Goal: Task Accomplishment & Management: Use online tool/utility

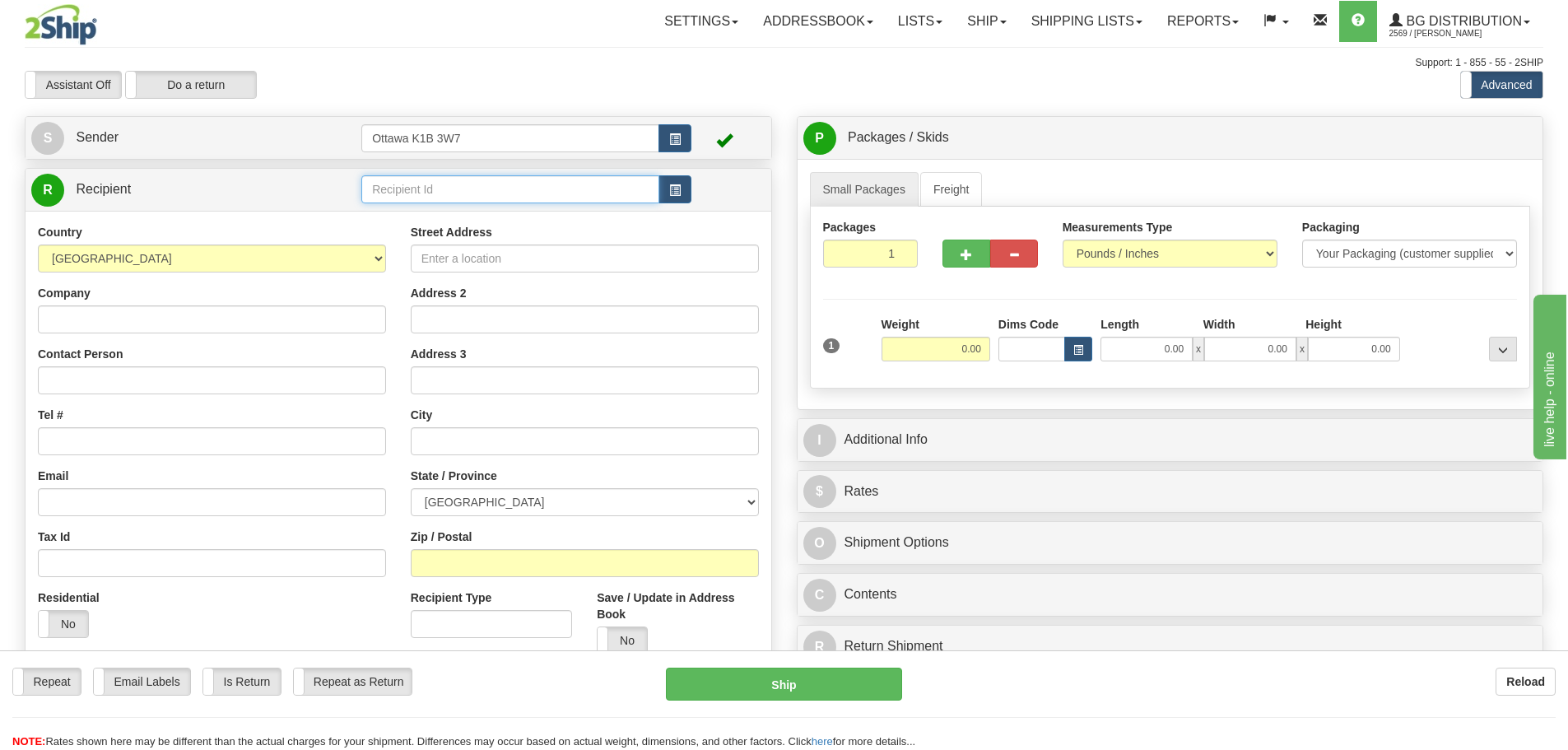
click at [547, 180] on input "text" at bounding box center [510, 189] width 298 height 28
type input "910606"
click at [751, 86] on div "Assistant On Assistant Off Do a return Do a return Previous Next Standard Advan…" at bounding box center [784, 84] width 1543 height 28
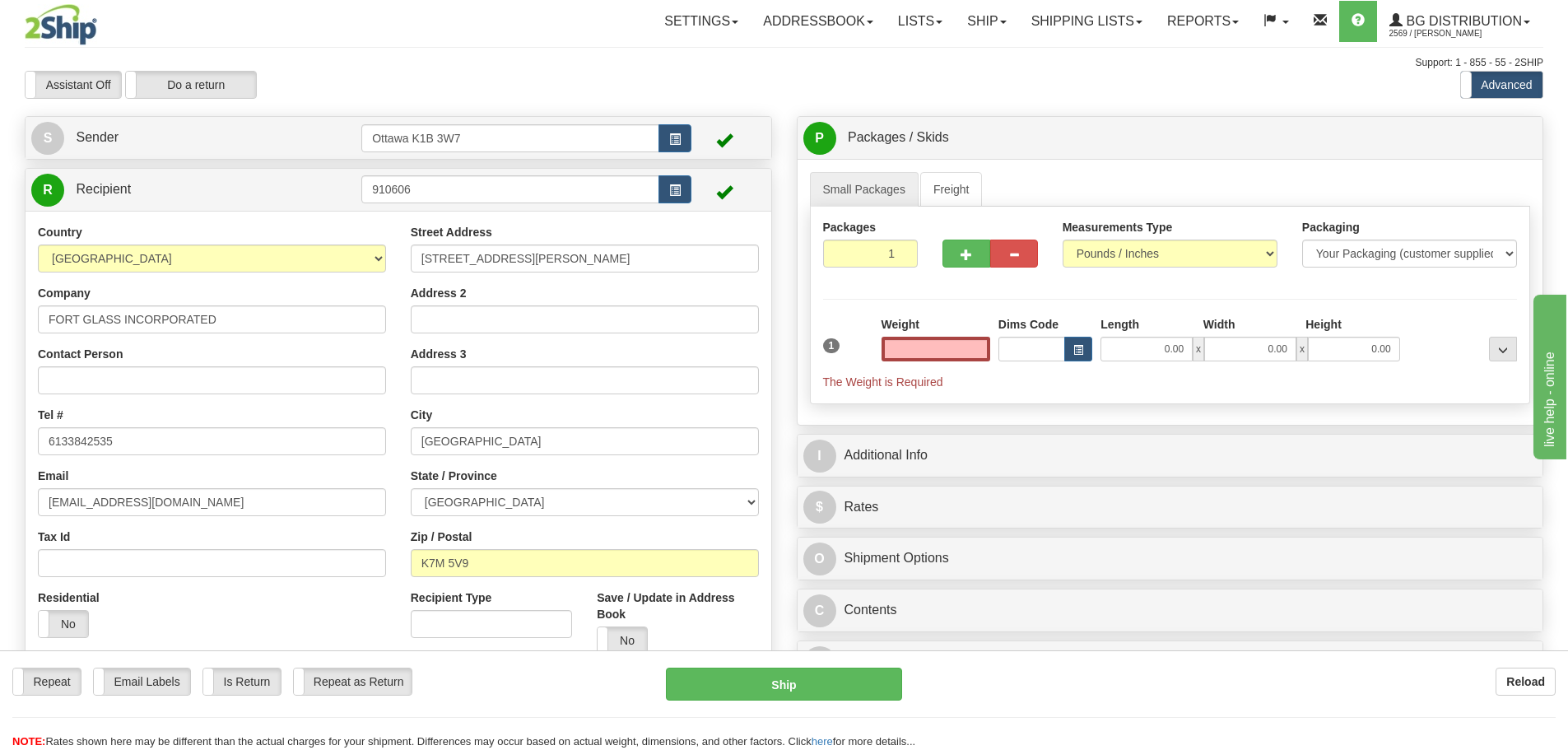
type input "0.00"
click at [907, 348] on input "0.00" at bounding box center [935, 349] width 109 height 25
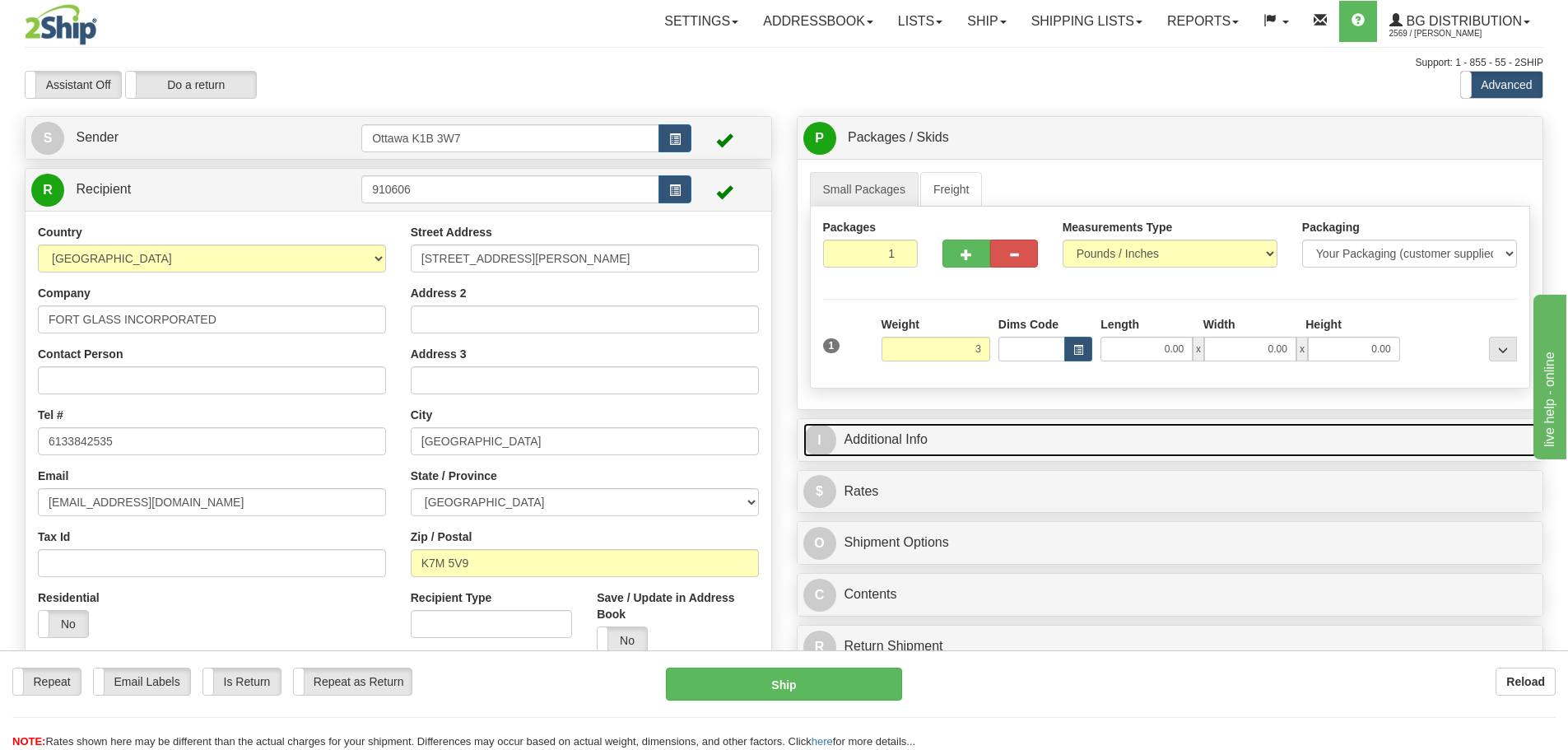
click at [1079, 432] on link "I Additional Info" at bounding box center [1171, 440] width 734 height 34
type input "3.00"
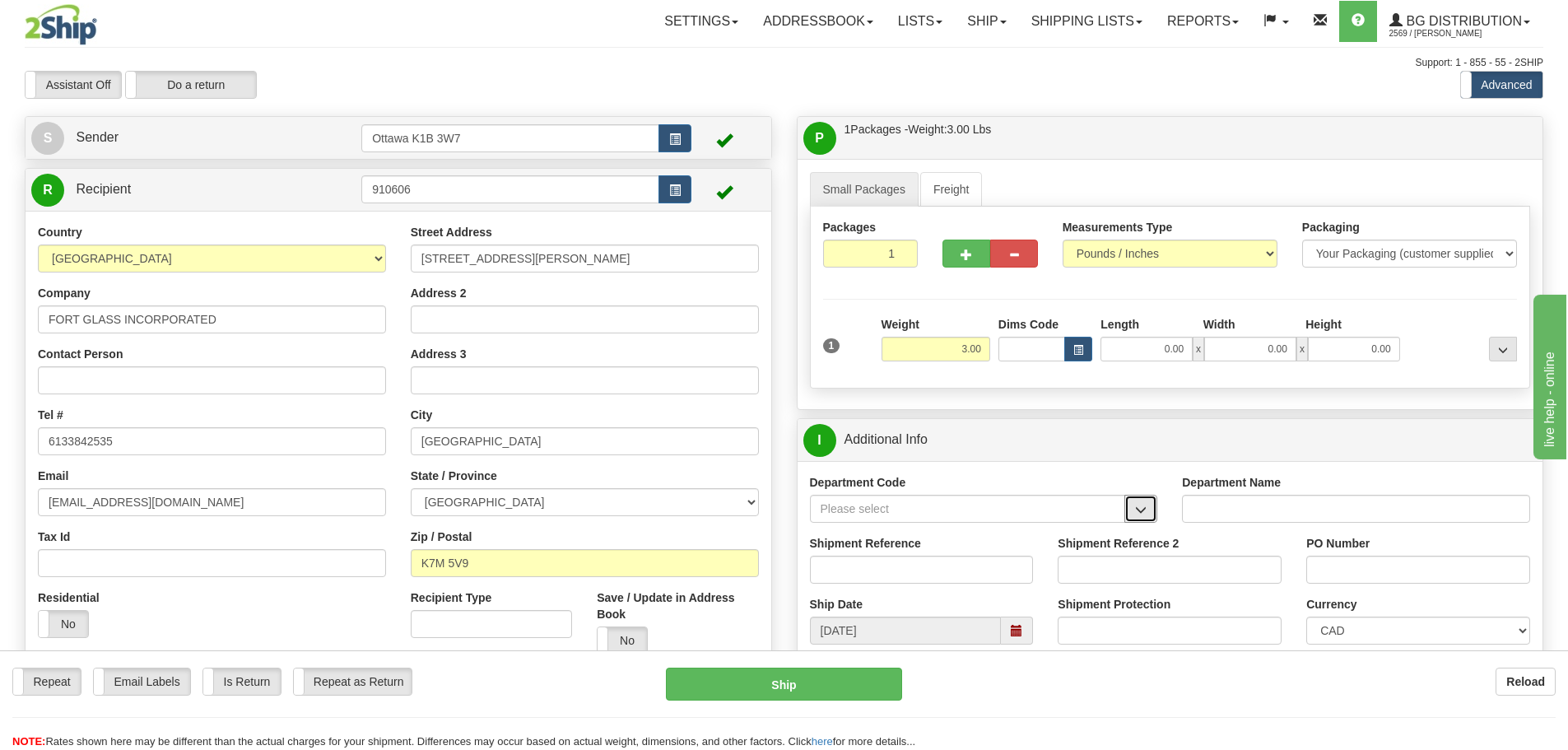
click at [1141, 513] on span "button" at bounding box center [1140, 510] width 12 height 11
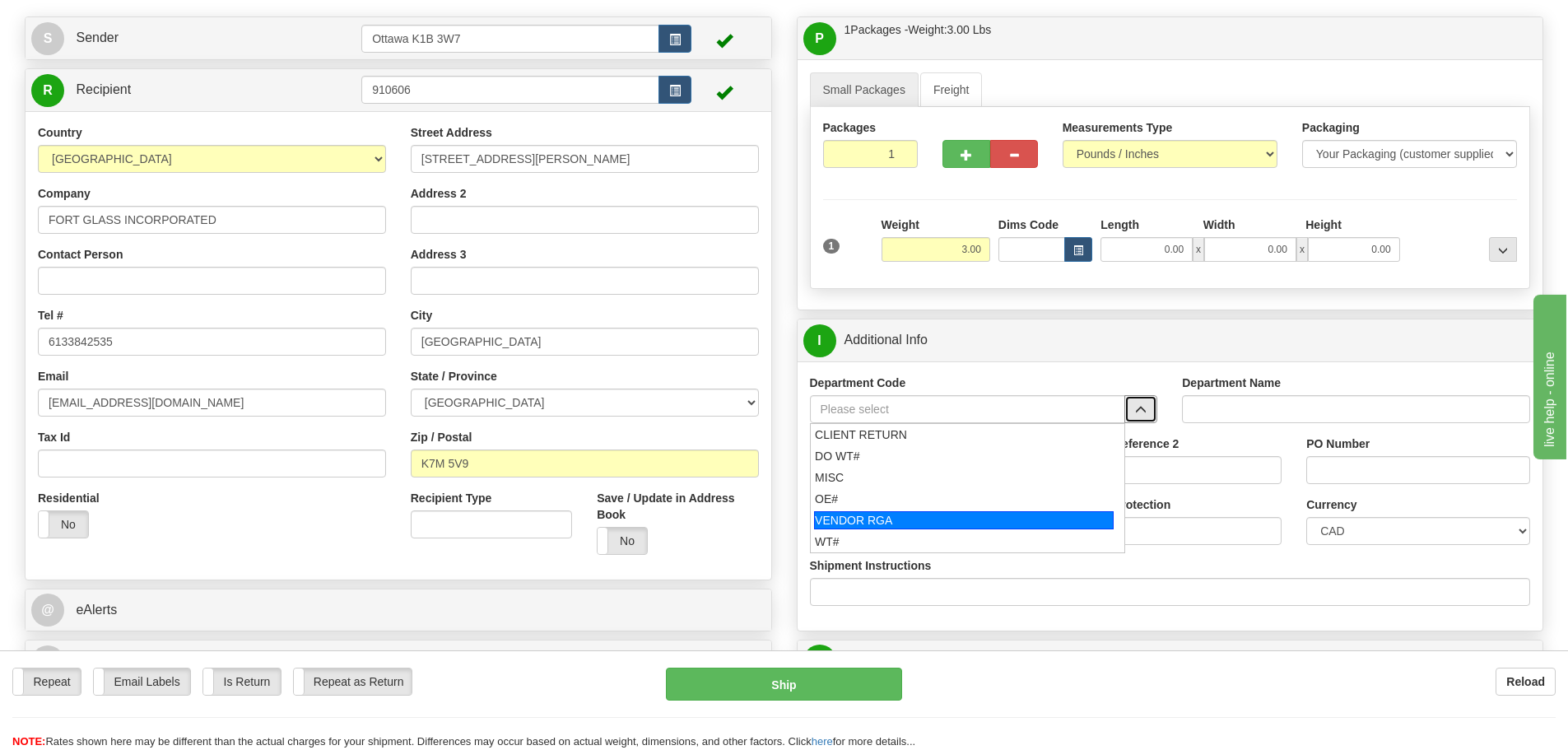
scroll to position [247, 0]
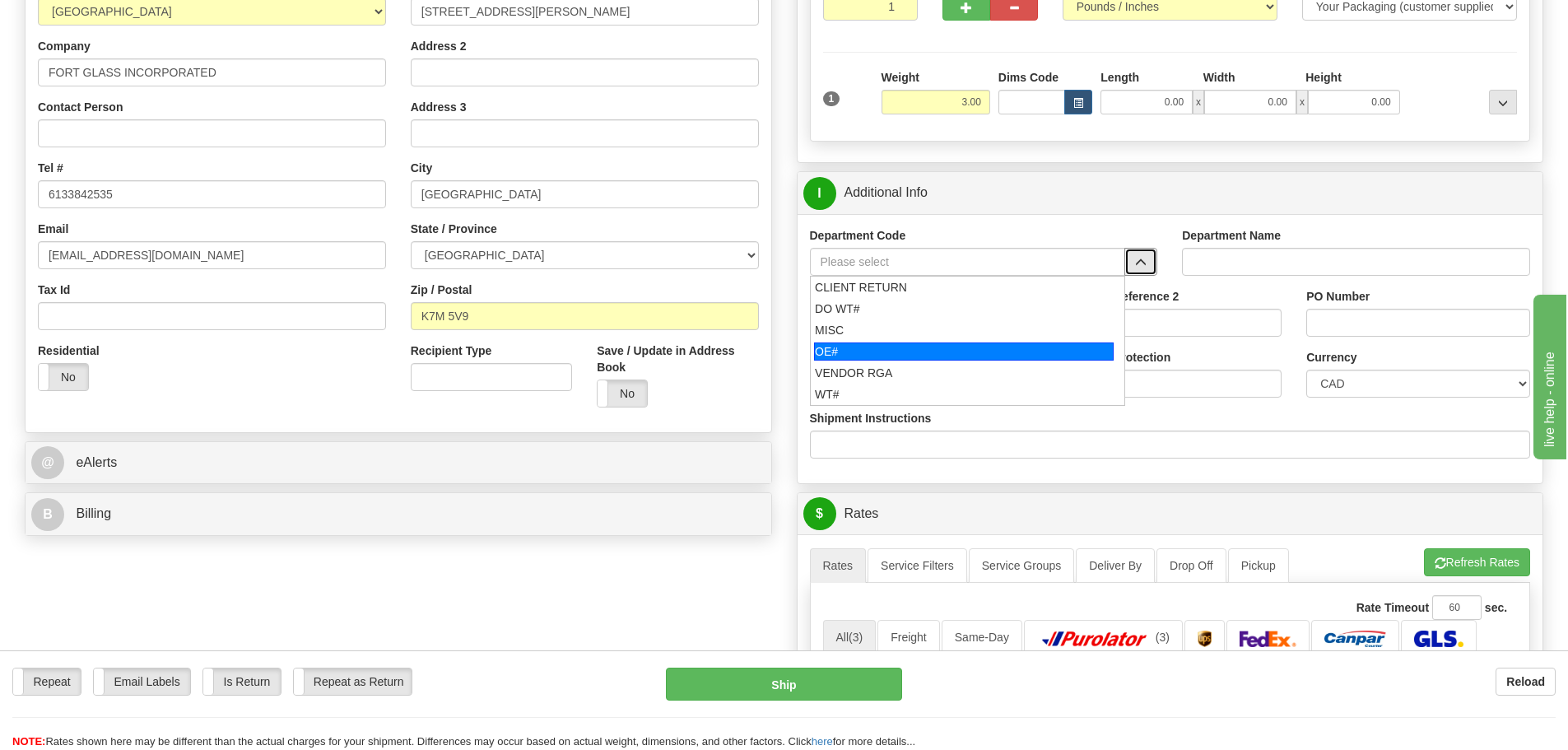
click at [893, 351] on div "OE#" at bounding box center [964, 351] width 299 height 18
type input "OE#"
type input "ORDERS"
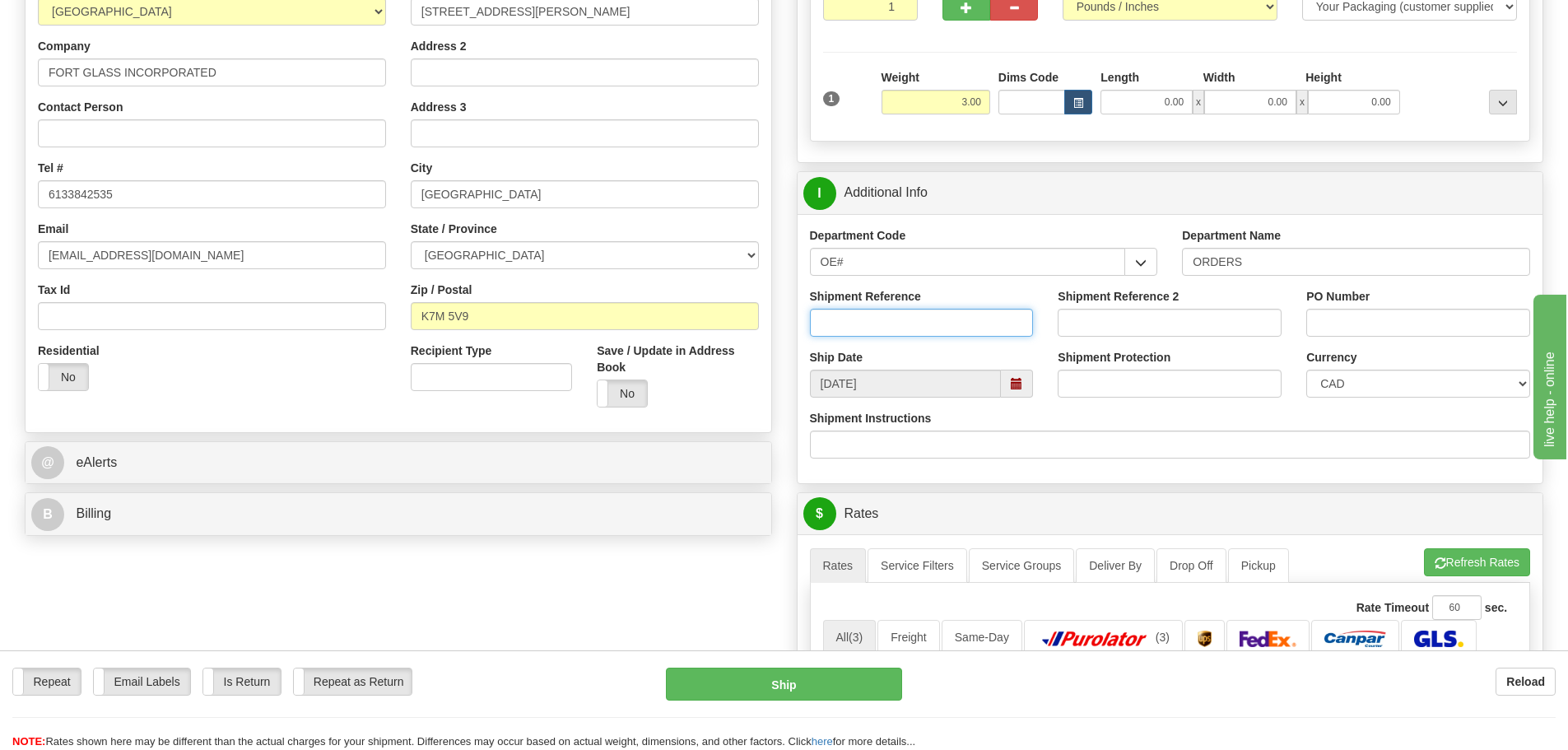
click at [896, 330] on input "Shipment Reference" at bounding box center [921, 322] width 224 height 28
type input "10202286-01"
click at [1378, 314] on input "PO Number" at bounding box center [1417, 322] width 224 height 28
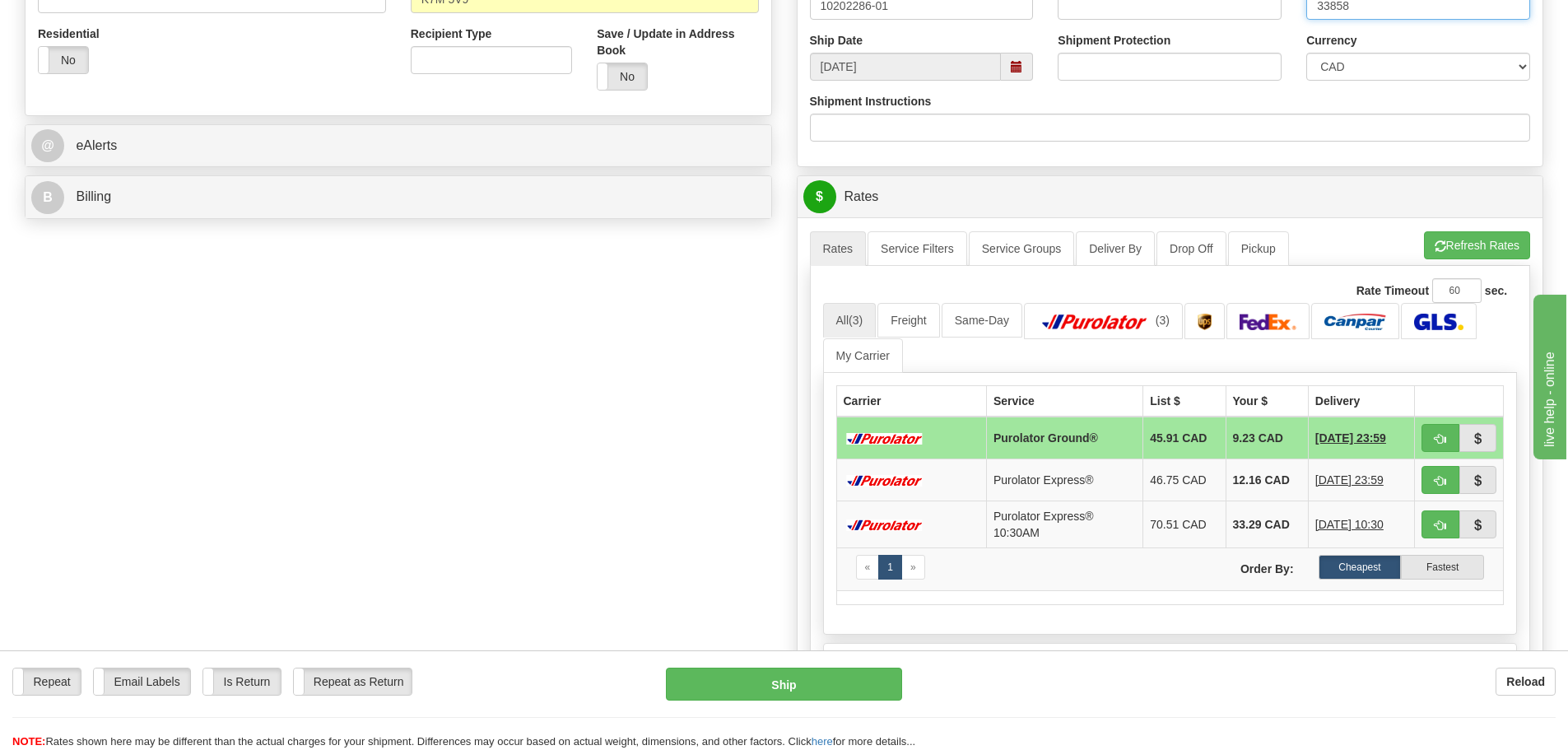
scroll to position [576, 0]
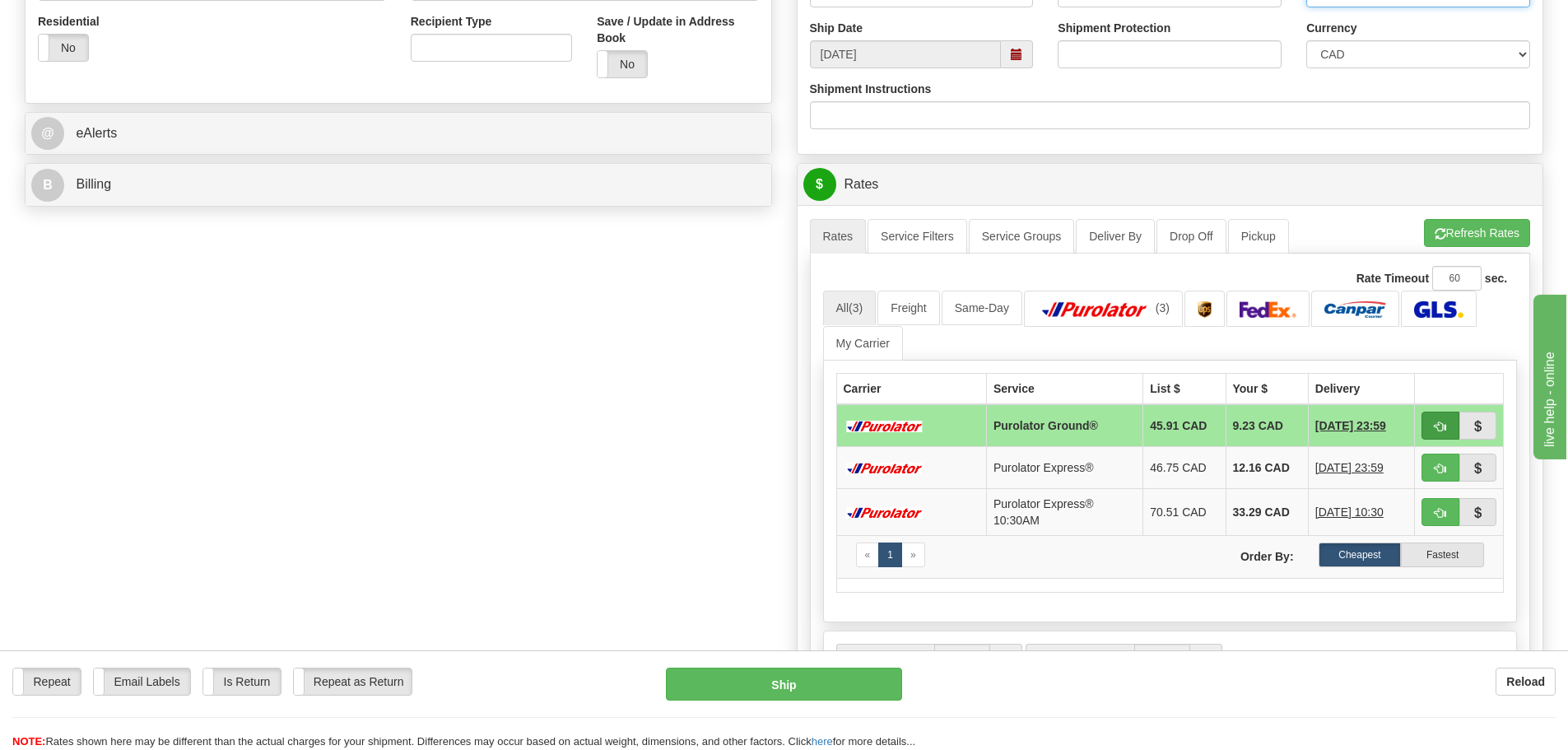
type input "33858"
click at [1434, 424] on span "button" at bounding box center [1440, 427] width 12 height 11
type input "260"
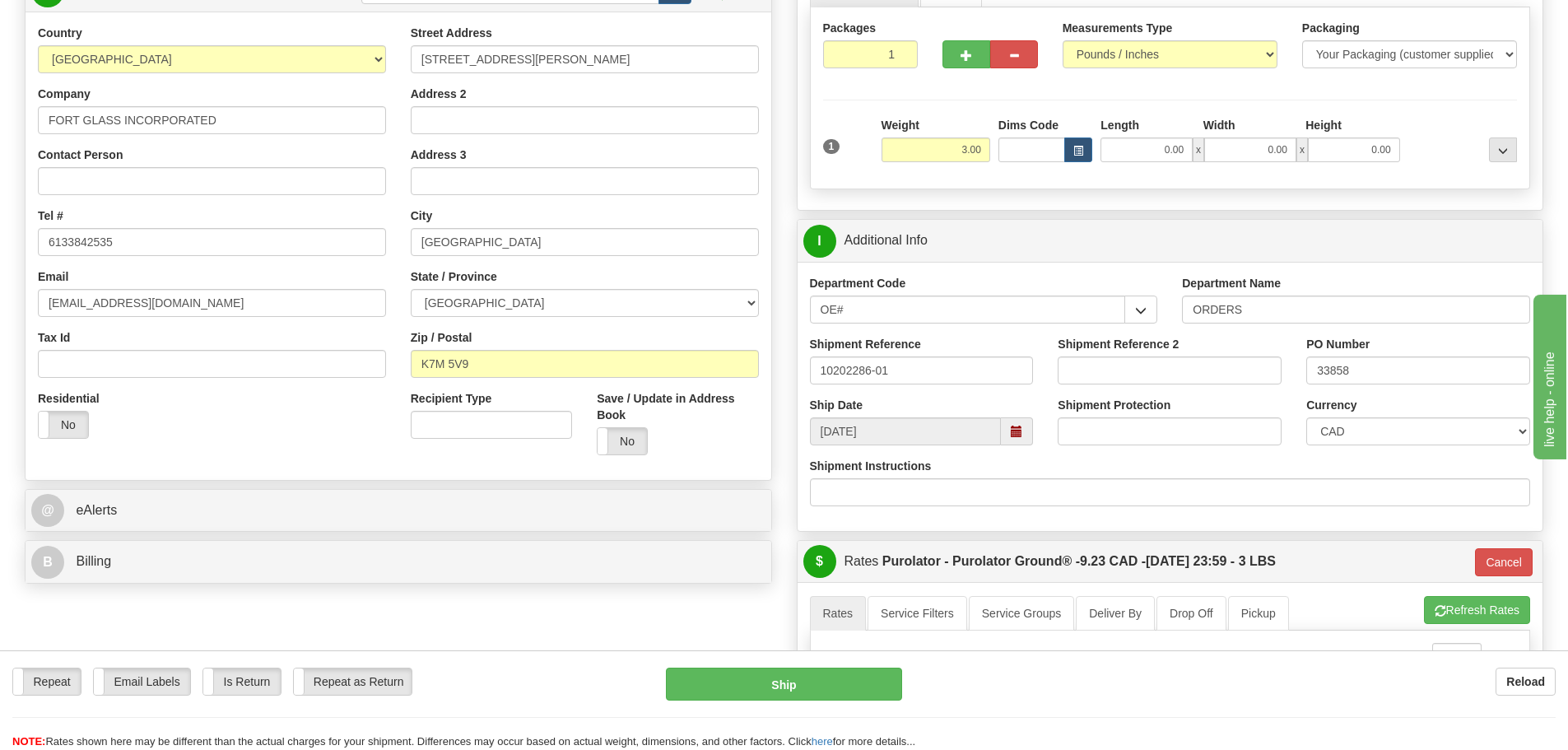
scroll to position [165, 0]
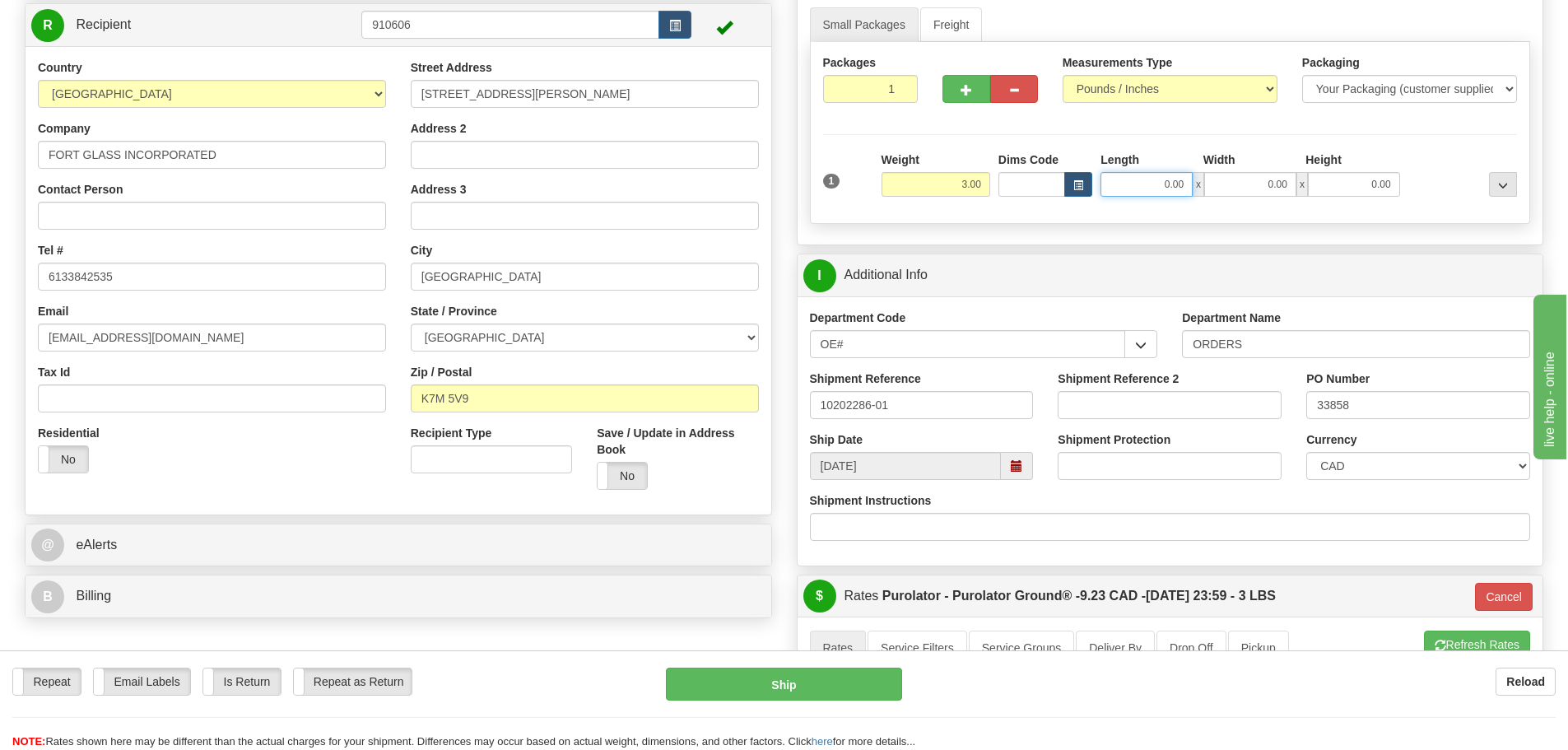
click at [1130, 196] on input "0.00" at bounding box center [1146, 184] width 92 height 25
type input "10.00"
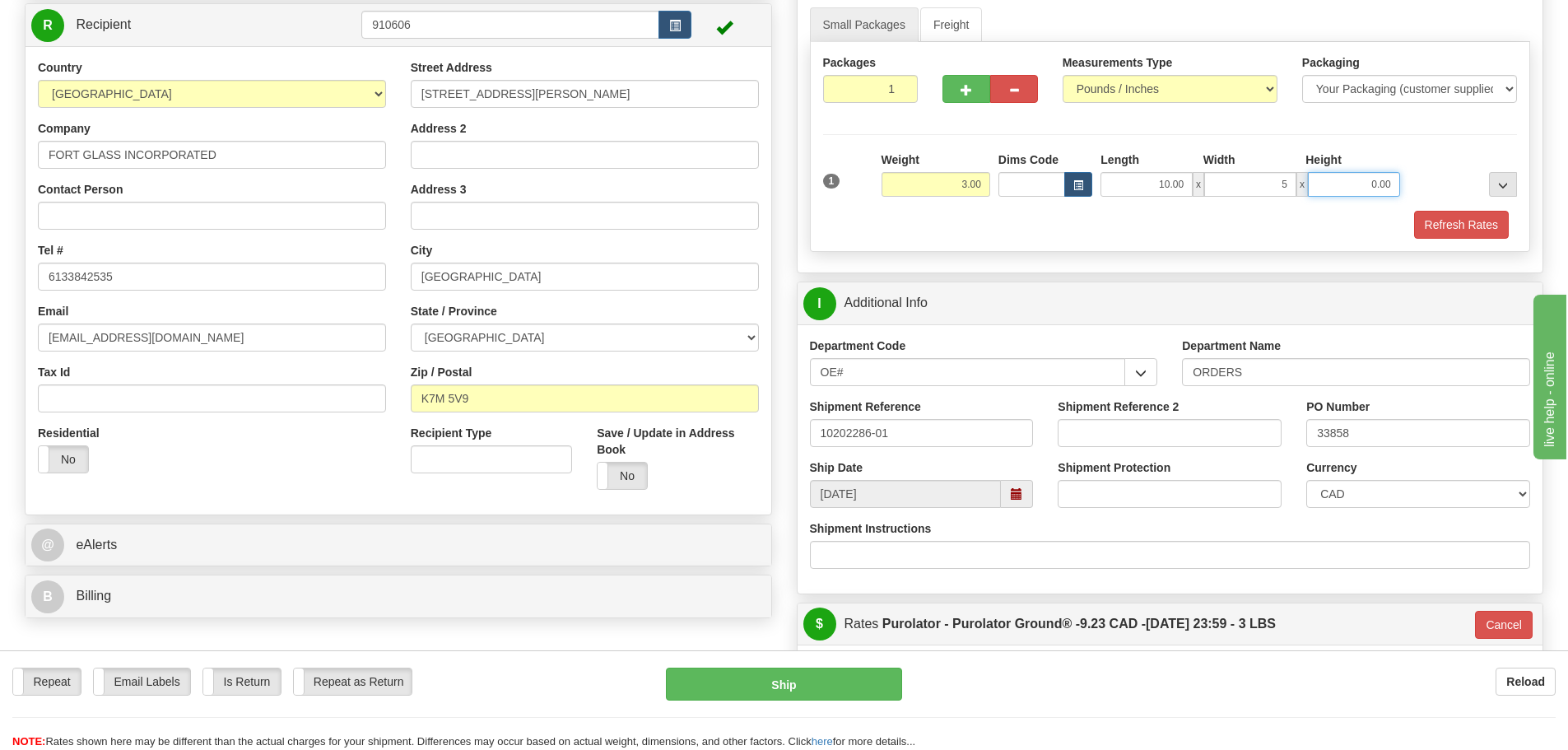
type input "5.00"
type input "3.00"
click at [1458, 240] on div "Packages 1 1 Measurements Type" at bounding box center [1170, 147] width 721 height 210
click at [1458, 234] on button "Refresh Rates" at bounding box center [1461, 224] width 94 height 28
type input "260"
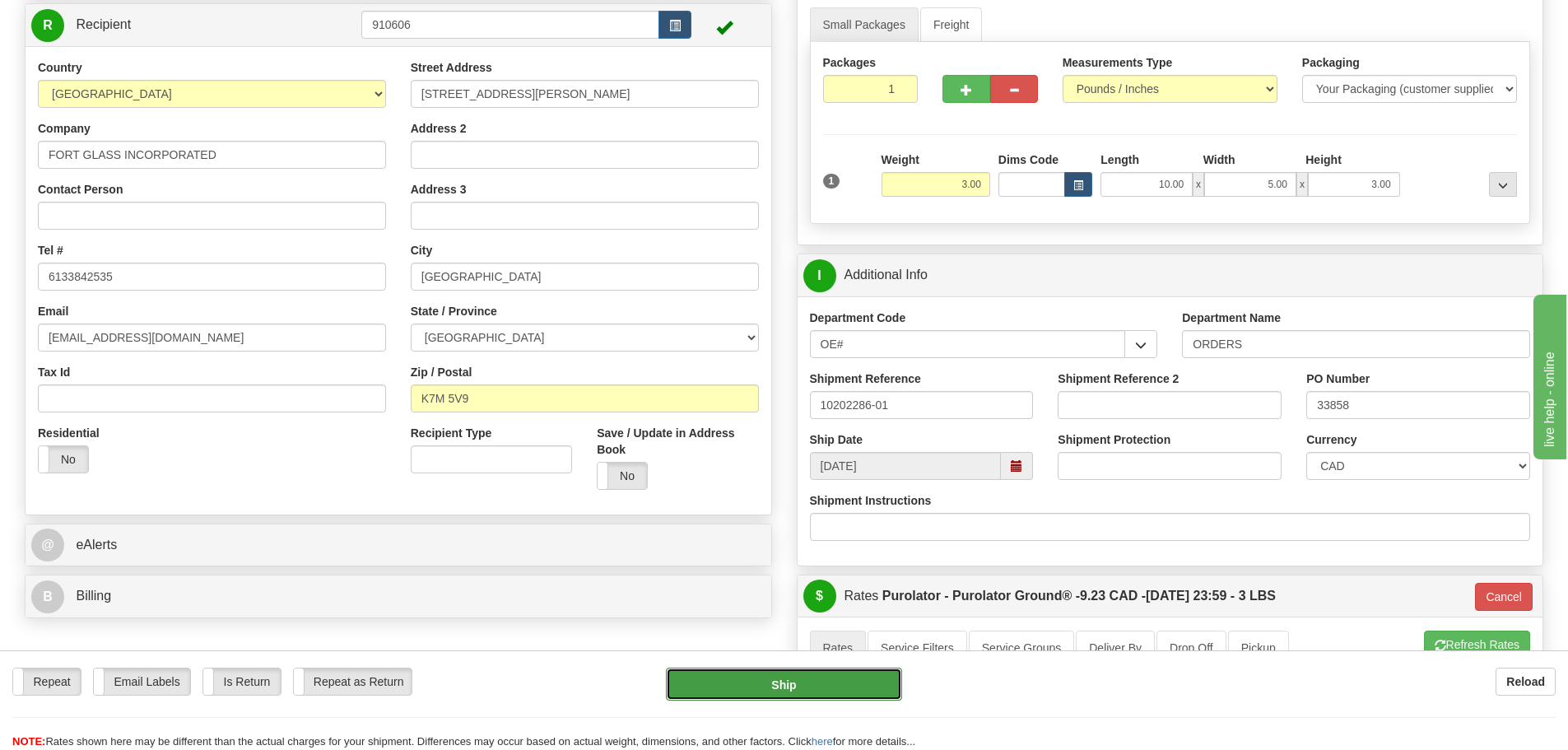
click at [751, 677] on button "Ship" at bounding box center [783, 683] width 236 height 33
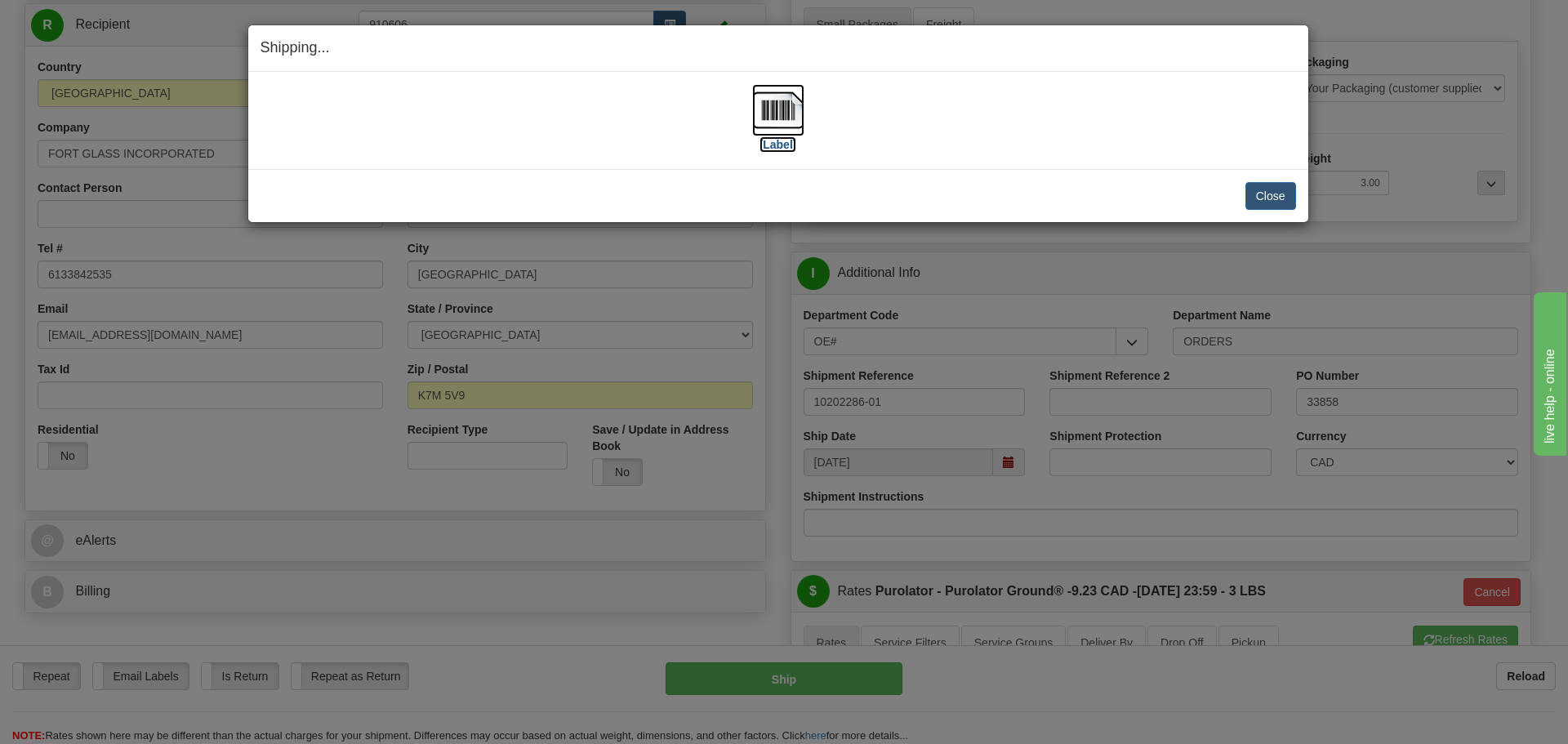
click at [776, 147] on label "[Label]" at bounding box center [778, 144] width 37 height 16
